Goal: Check status: Check status

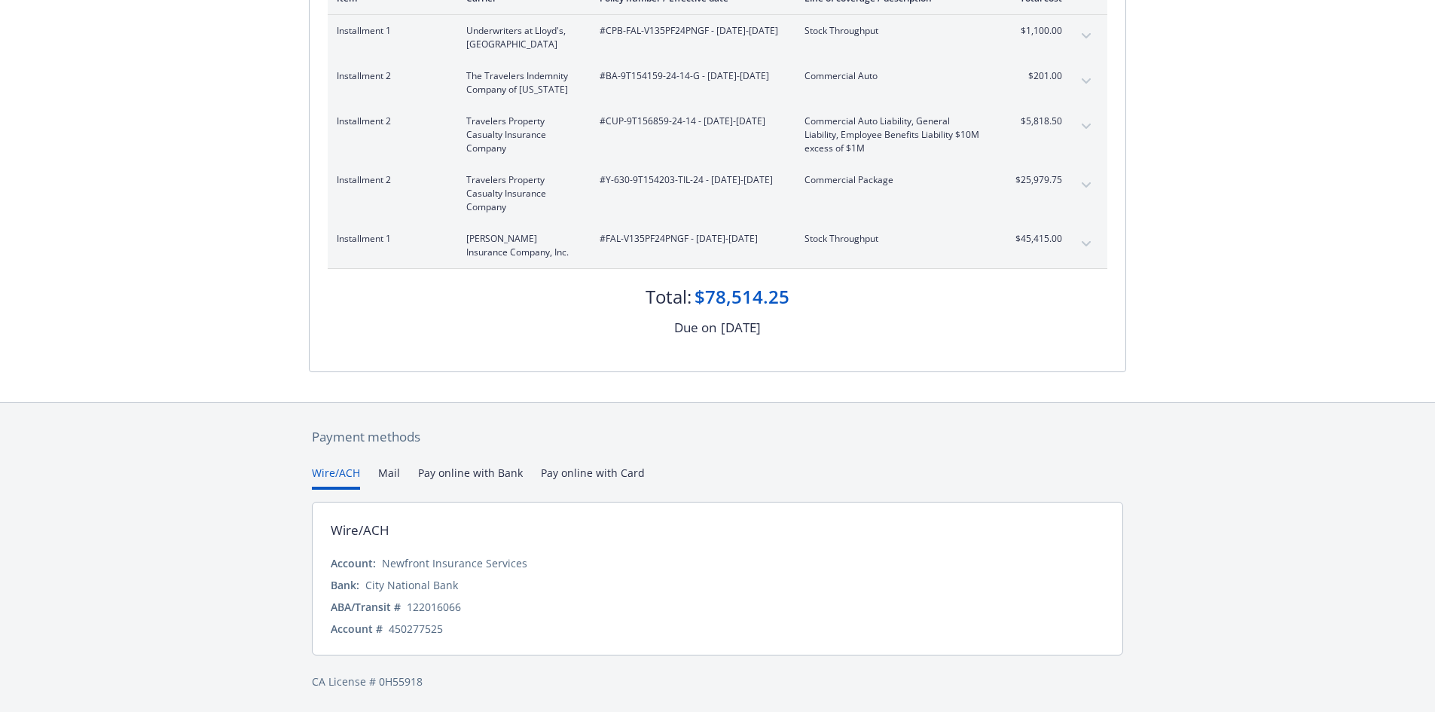
scroll to position [235, 0]
click at [490, 470] on button "Pay online with Bank" at bounding box center [470, 475] width 105 height 25
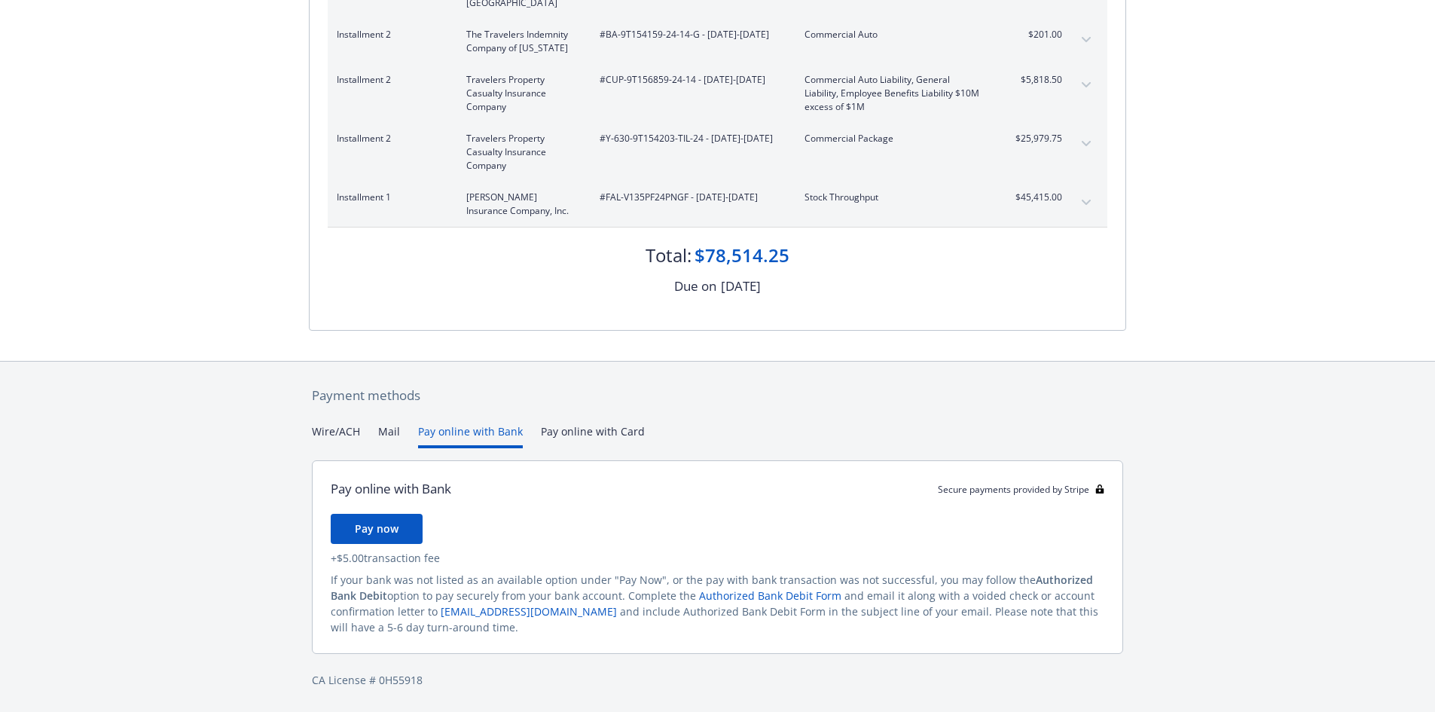
scroll to position [206, 0]
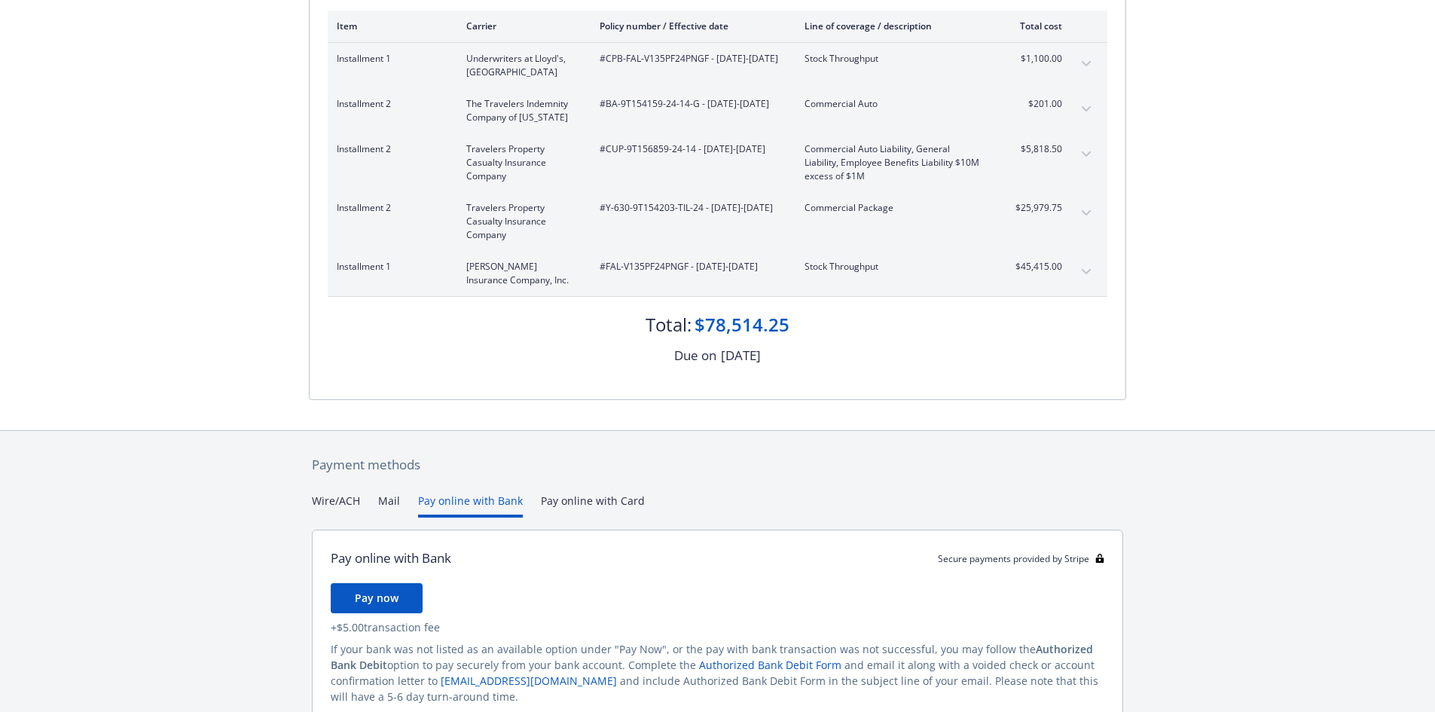
click at [573, 428] on div "Secure payments provided by Stripe Invoice ID: 82256C6A Download Invoice Insura…" at bounding box center [717, 287] width 1435 height 987
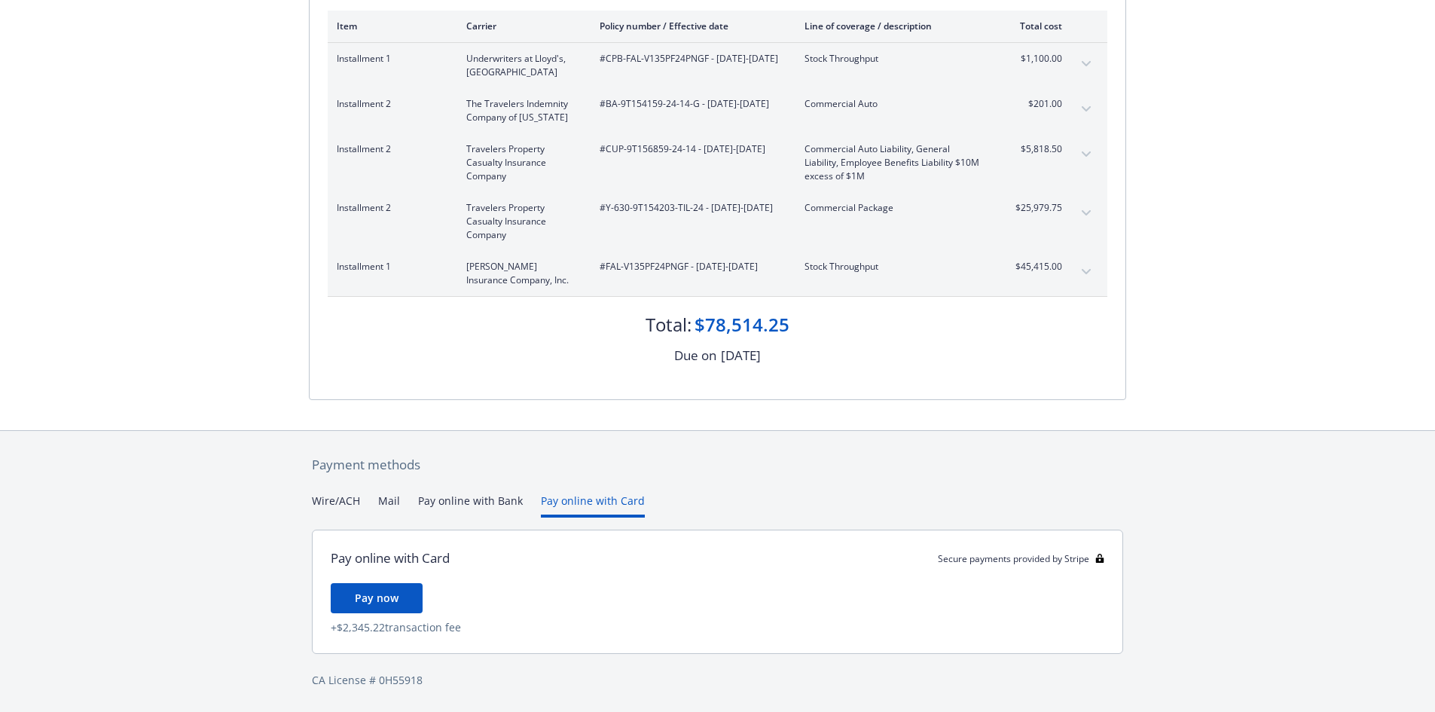
click at [457, 524] on div "Pay online with Card Secure payments provided by Stripe Pay now + $2,345.22 tra…" at bounding box center [717, 586] width 811 height 136
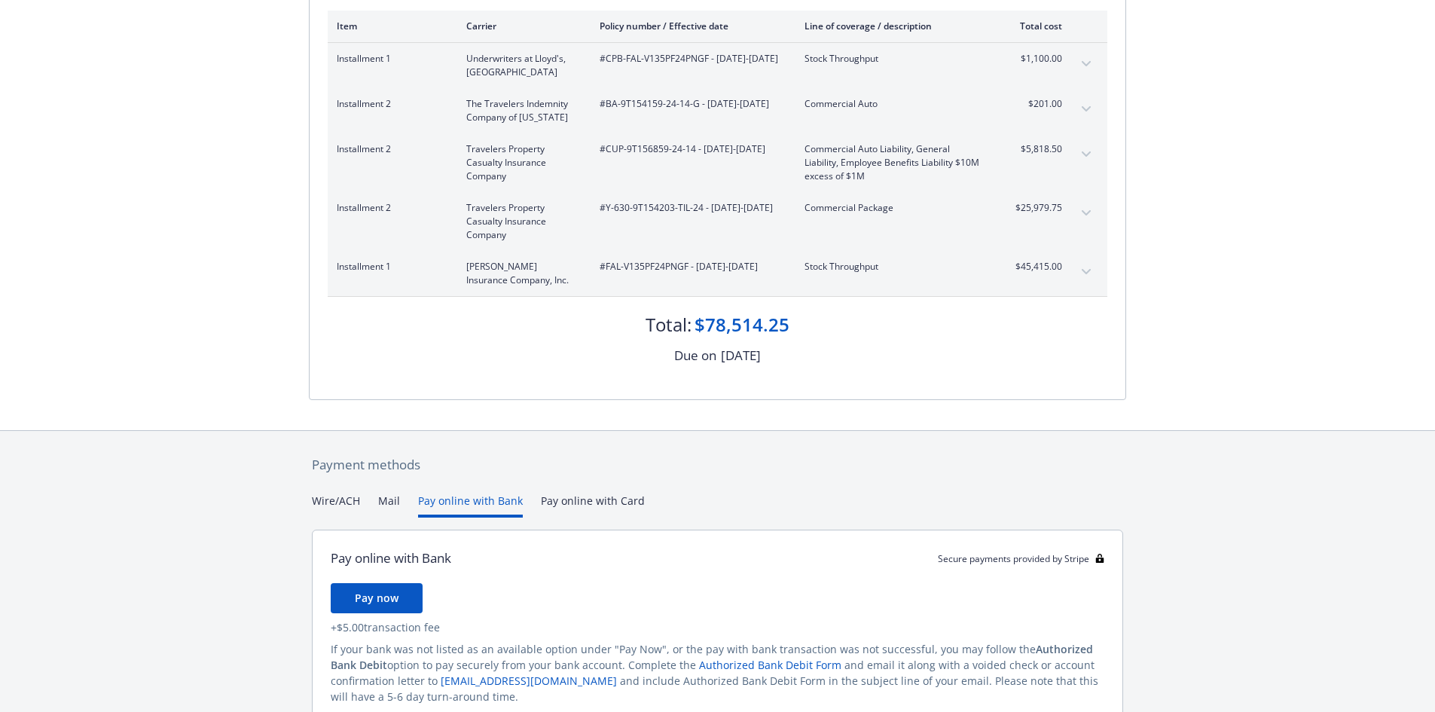
click at [460, 510] on button "Pay online with Bank" at bounding box center [470, 505] width 105 height 25
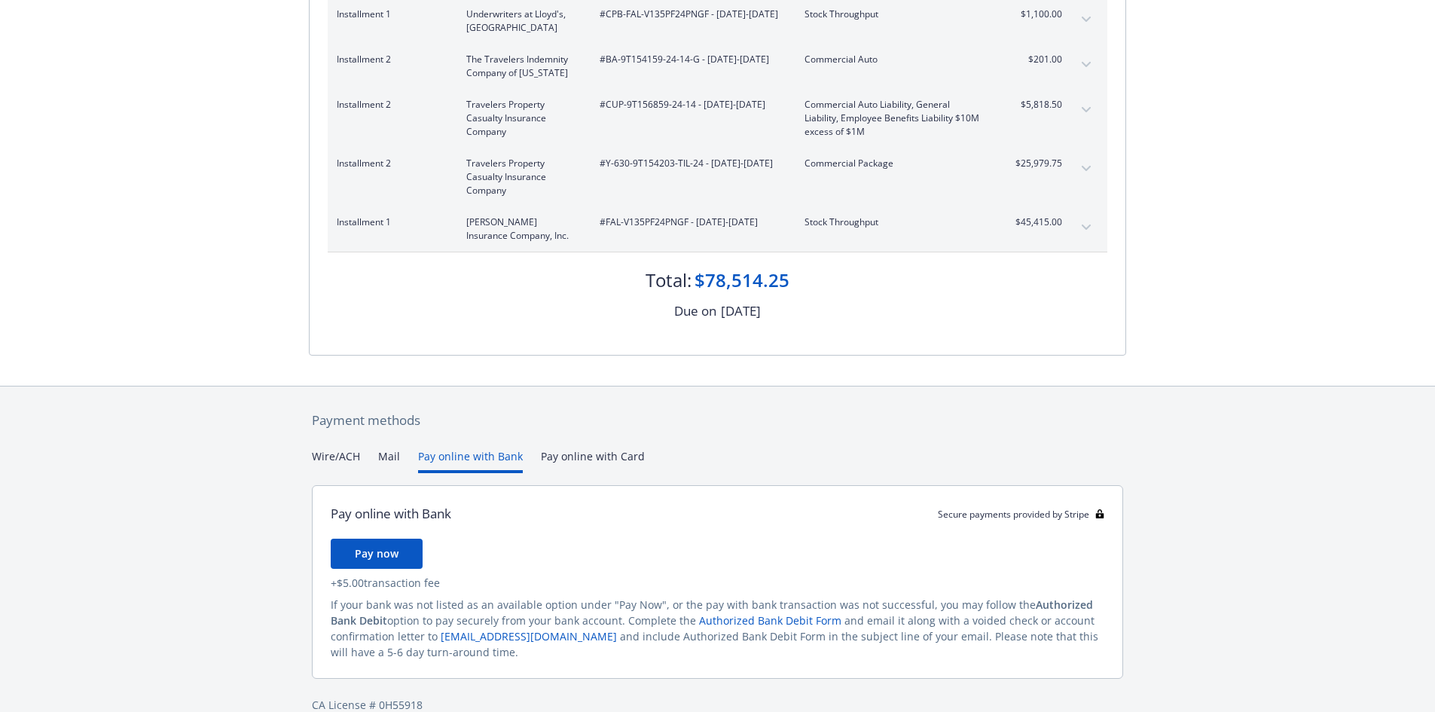
scroll to position [275, 0]
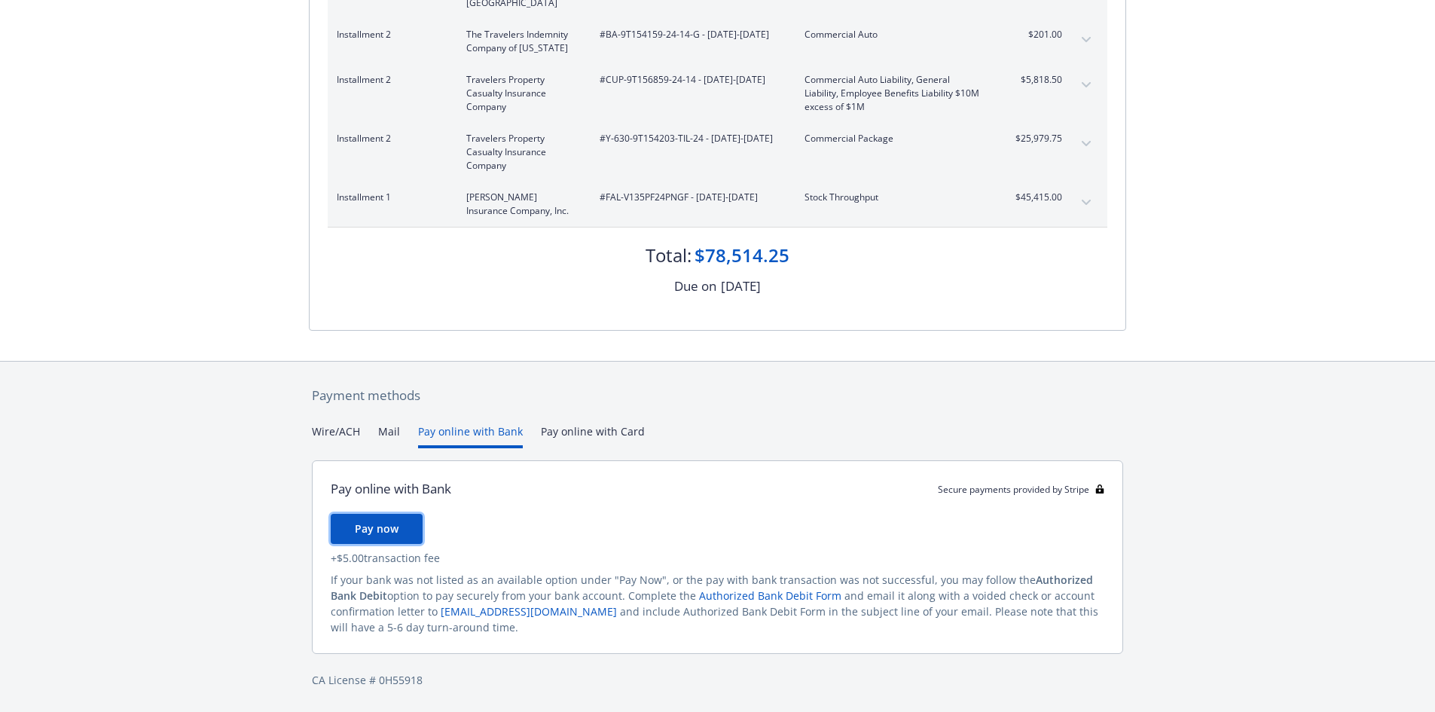
click at [387, 533] on span "Pay now" at bounding box center [377, 528] width 44 height 14
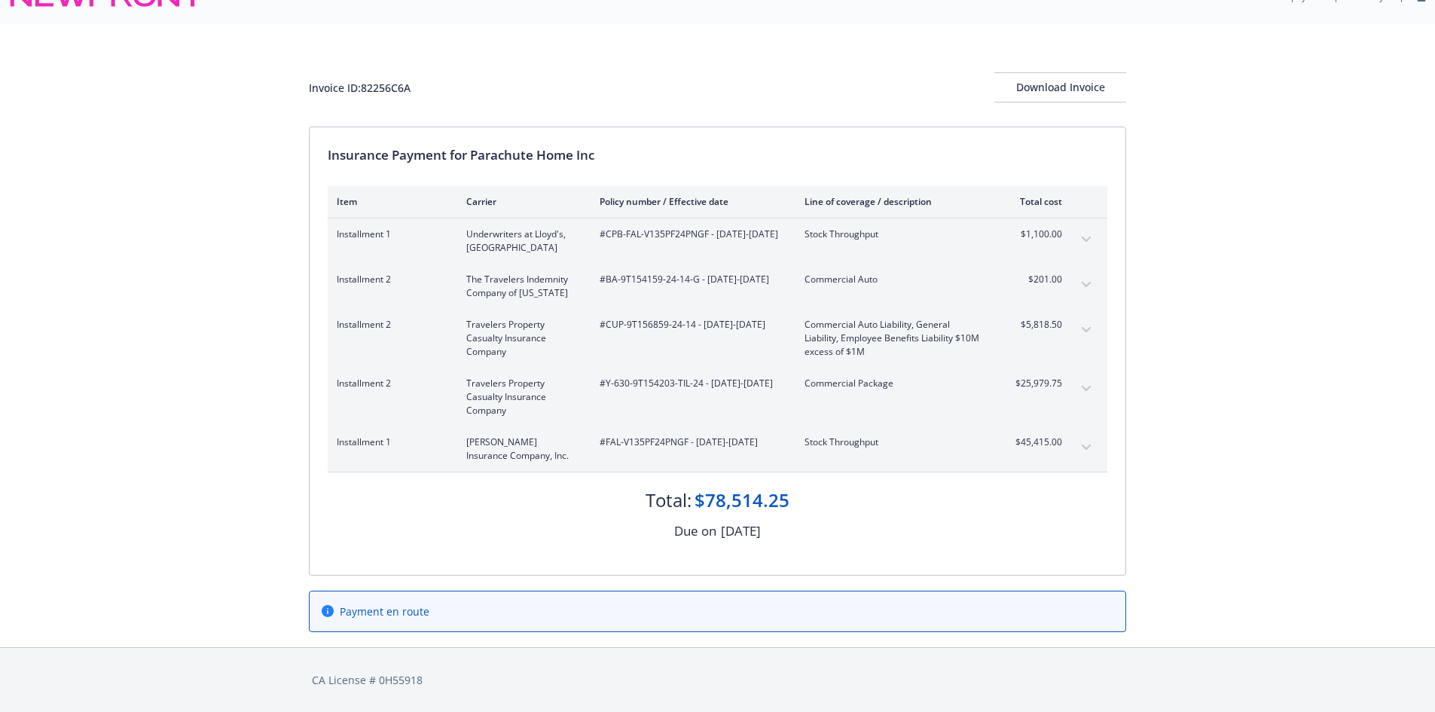
click at [209, 386] on div "Invoice ID: 82256C6A Download Invoice Insurance Payment for Parachute Home Inc …" at bounding box center [717, 335] width 1435 height 623
click at [450, 606] on div "Payment en route" at bounding box center [718, 611] width 792 height 16
click at [624, 601] on div "Payment en route" at bounding box center [718, 611] width 816 height 40
click at [554, 527] on div "Due on September 1, 2025" at bounding box center [718, 531] width 780 height 20
click at [222, 306] on div "Invoice ID: 82256C6A Download Invoice Insurance Payment for Parachute Home Inc …" at bounding box center [717, 335] width 1435 height 623
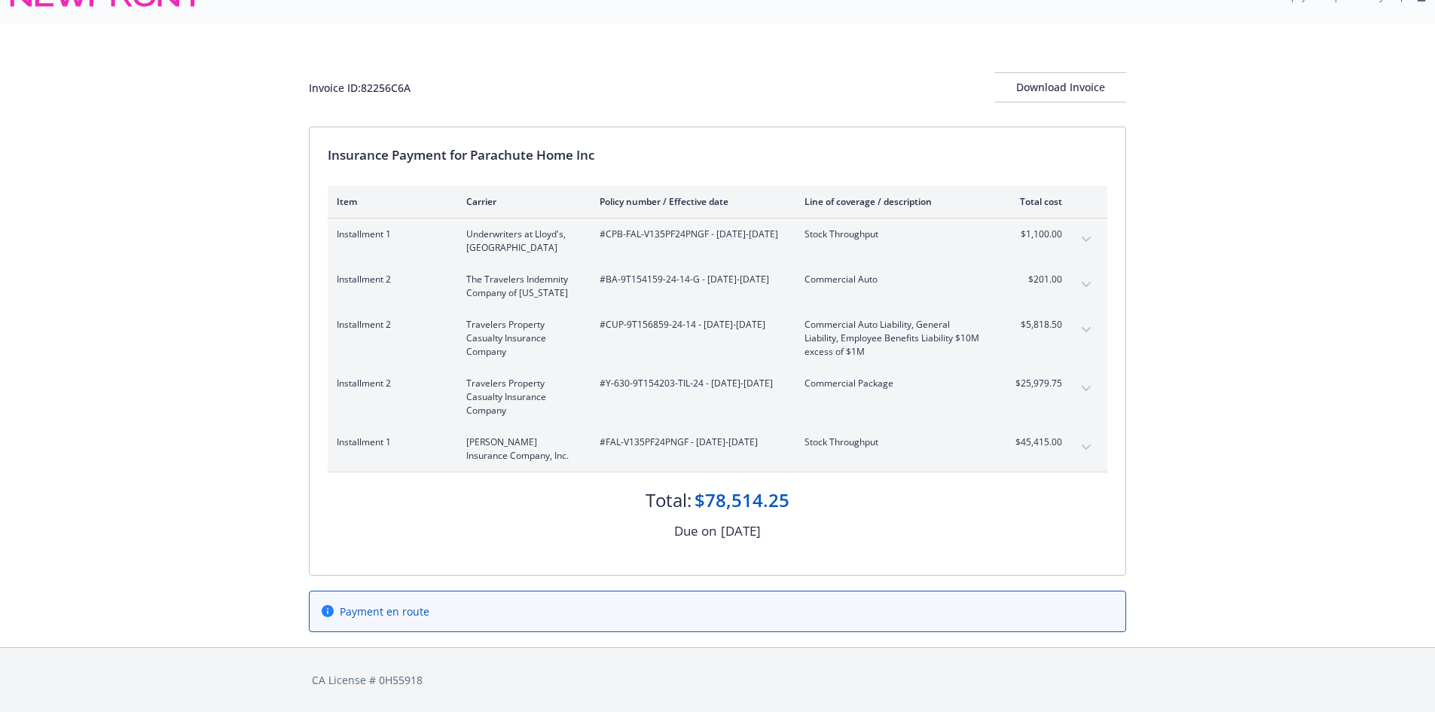
click at [346, 579] on div "Payment en route" at bounding box center [717, 612] width 817 height 72
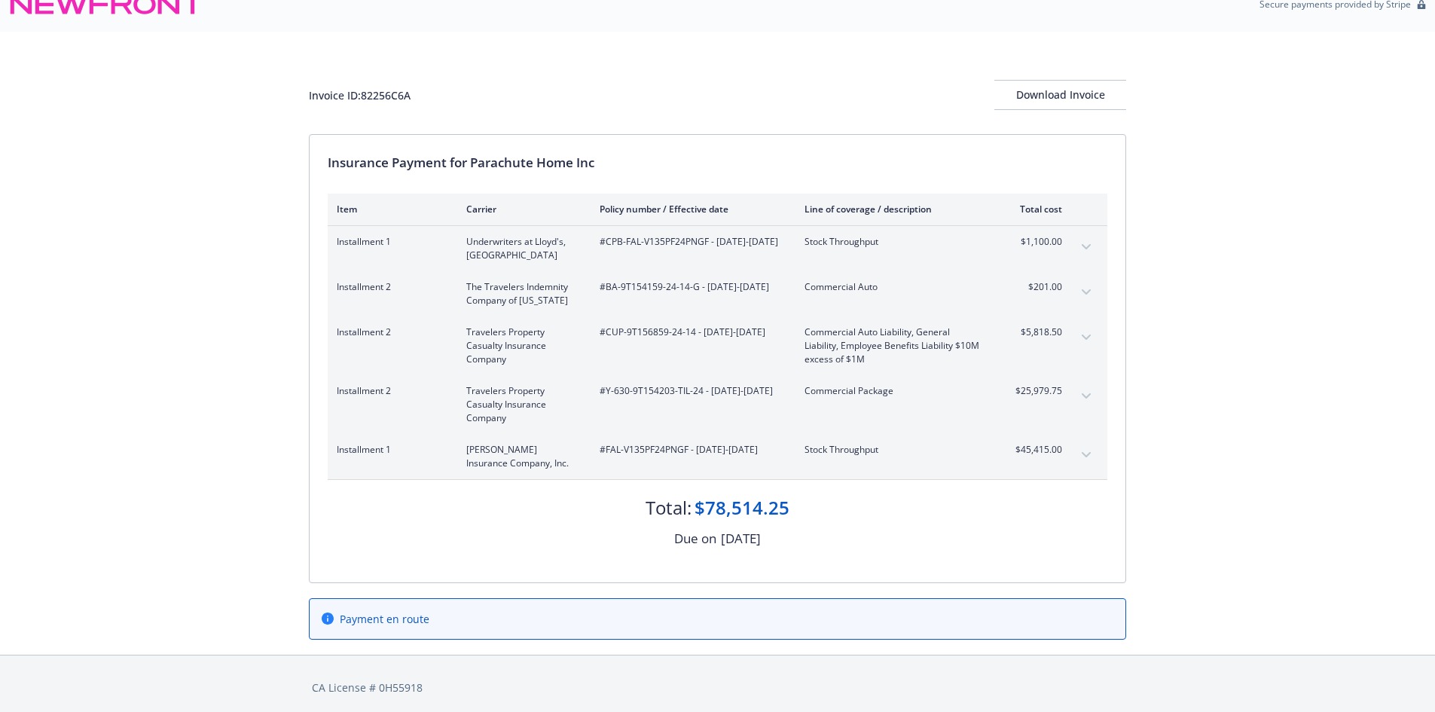
scroll to position [0, 0]
